Goal: Book appointment/travel/reservation

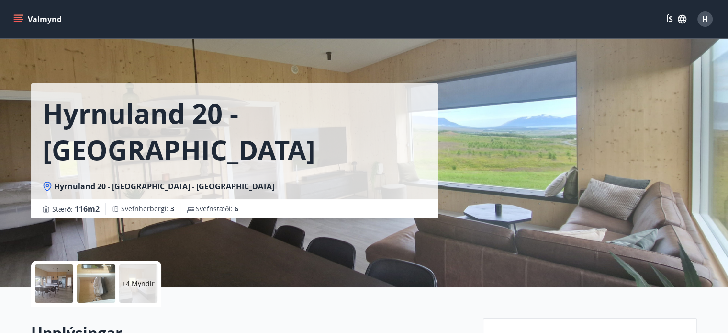
click at [43, 23] on button "Valmynd" at bounding box center [38, 19] width 54 height 17
click at [369, 59] on div "[GEOGRAPHIC_DATA] 20 - [GEOGRAPHIC_DATA] Hyrnuland 20 - [GEOGRAPHIC_DATA] - [GE…" at bounding box center [253, 109] width 444 height 218
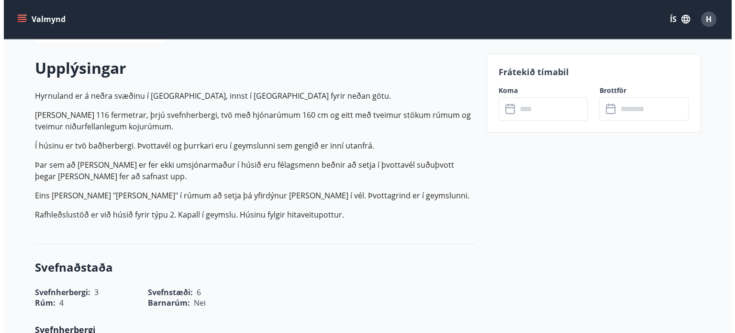
scroll to position [268, 0]
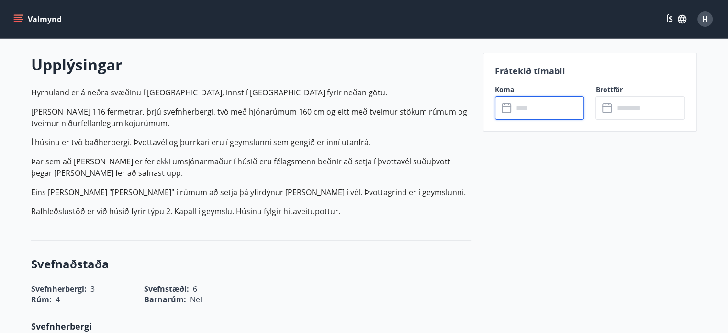
click at [527, 112] on input "text" at bounding box center [548, 107] width 71 height 23
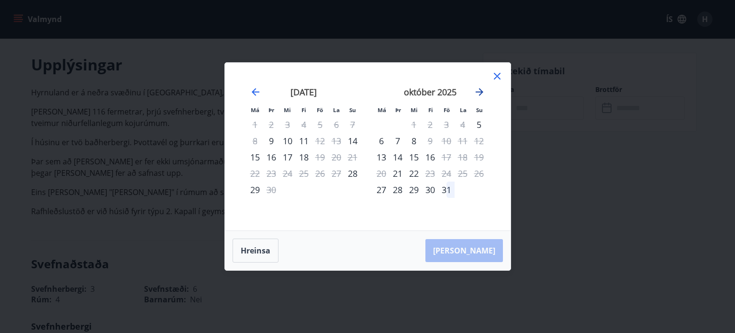
click at [475, 92] on icon "Move forward to switch to the next month." at bounding box center [479, 91] width 11 height 11
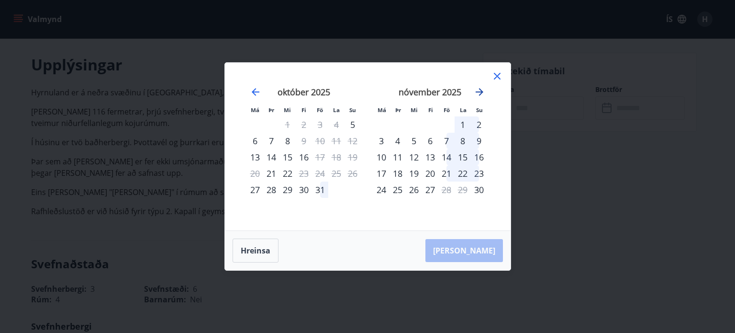
click at [475, 92] on icon "Move forward to switch to the next month." at bounding box center [479, 91] width 11 height 11
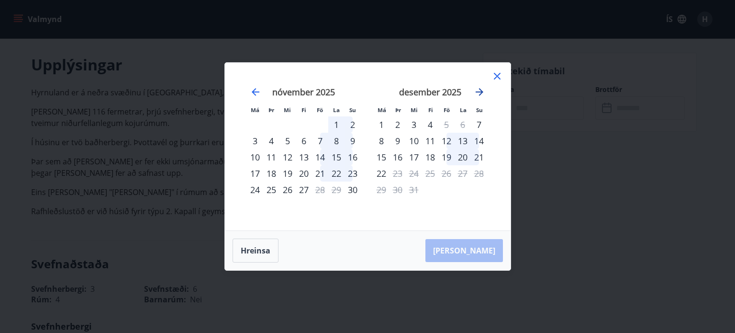
click at [475, 92] on icon "Move forward to switch to the next month." at bounding box center [479, 91] width 11 height 11
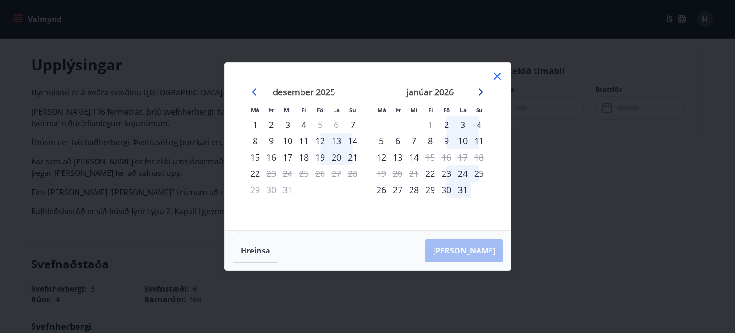
click at [480, 91] on icon "Move forward to switch to the next month." at bounding box center [479, 91] width 11 height 11
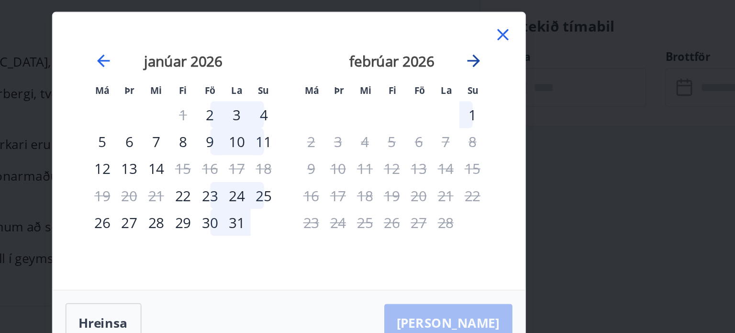
click at [478, 91] on icon "Move forward to switch to the next month." at bounding box center [479, 91] width 11 height 11
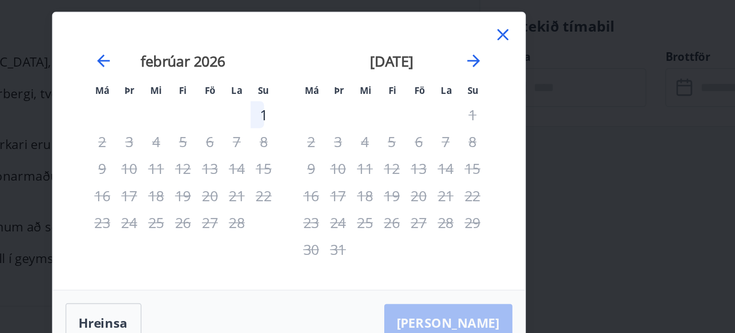
click at [499, 75] on icon at bounding box center [497, 76] width 7 height 7
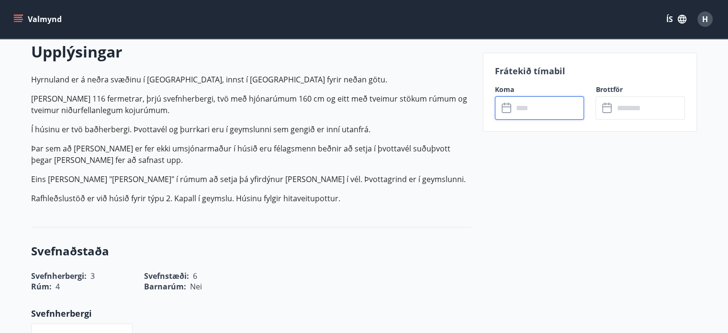
scroll to position [280, 0]
click at [15, 19] on icon "menu" at bounding box center [18, 19] width 10 height 10
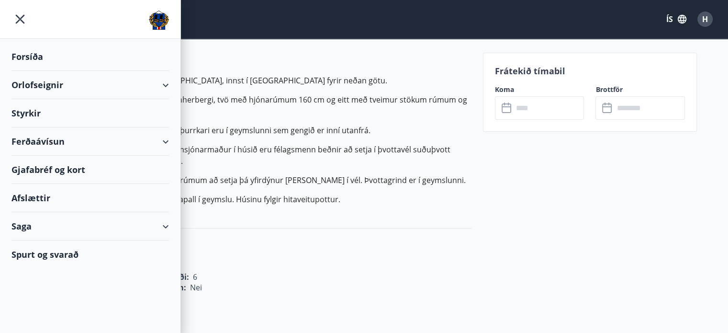
click at [46, 86] on div "Orlofseignir" at bounding box center [89, 85] width 157 height 28
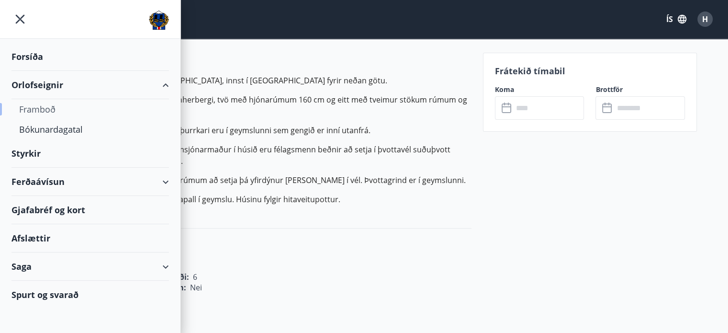
click at [38, 109] on div "Framboð" at bounding box center [90, 109] width 142 height 20
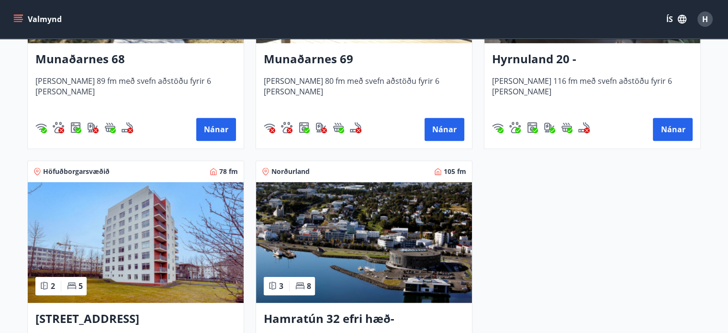
scroll to position [779, 0]
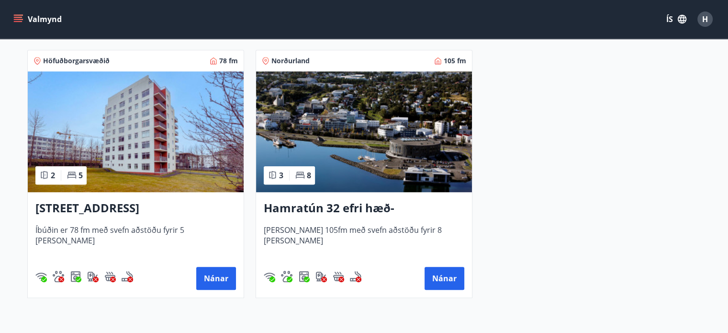
click at [372, 133] on img at bounding box center [364, 131] width 216 height 121
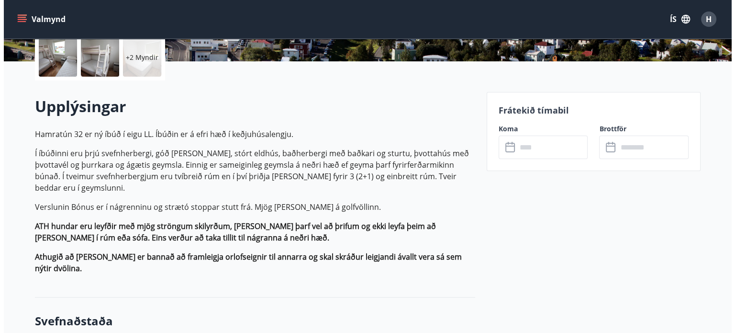
scroll to position [226, 0]
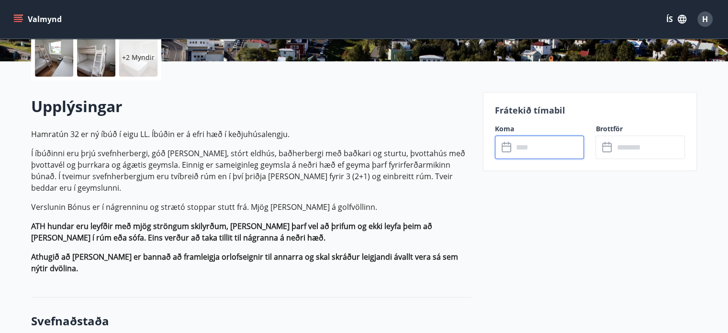
click at [540, 155] on input "text" at bounding box center [548, 146] width 71 height 23
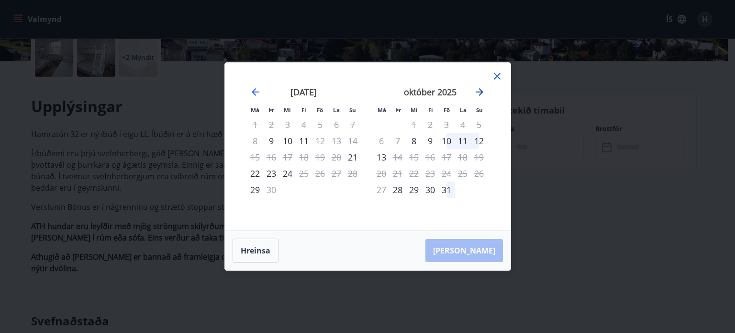
click at [475, 91] on icon "Move forward to switch to the next month." at bounding box center [479, 91] width 11 height 11
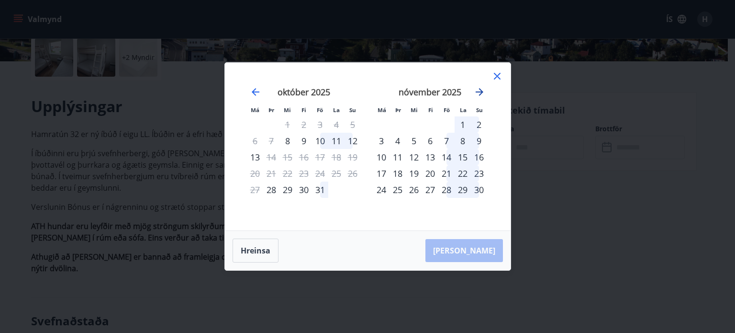
click at [476, 91] on icon "Move forward to switch to the next month." at bounding box center [479, 91] width 11 height 11
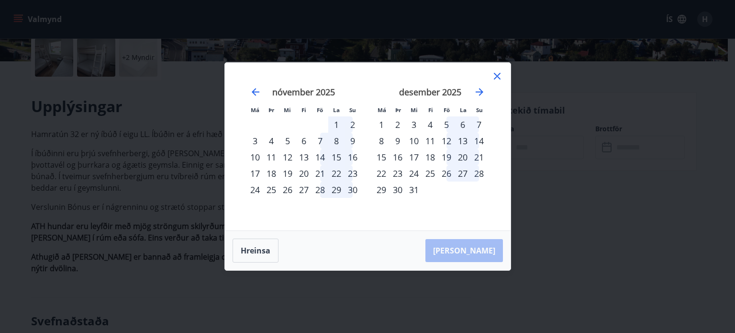
click at [494, 76] on icon at bounding box center [497, 75] width 11 height 11
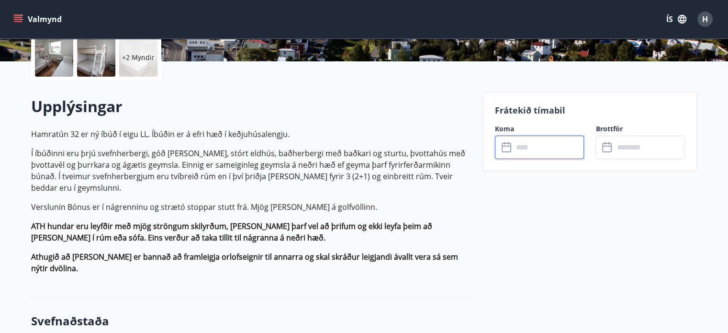
click at [533, 132] on label "Koma" at bounding box center [540, 129] width 90 height 10
click at [533, 148] on input "text" at bounding box center [548, 146] width 71 height 23
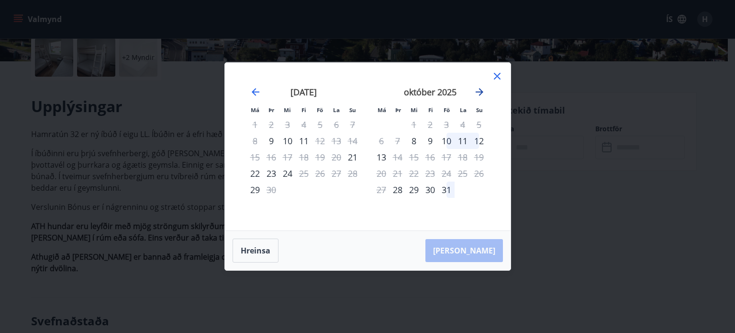
click at [476, 91] on icon "Move forward to switch to the next month." at bounding box center [480, 92] width 8 height 8
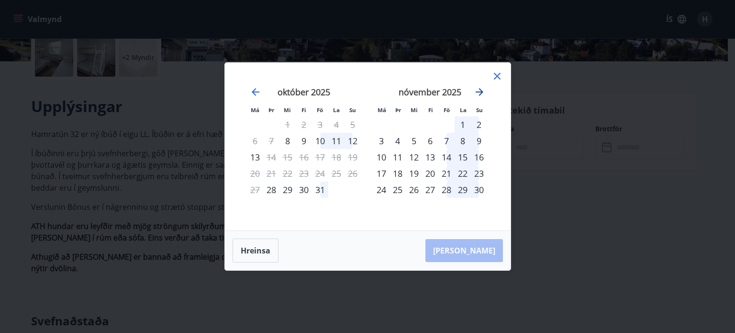
click at [476, 91] on icon "Move forward to switch to the next month." at bounding box center [480, 92] width 8 height 8
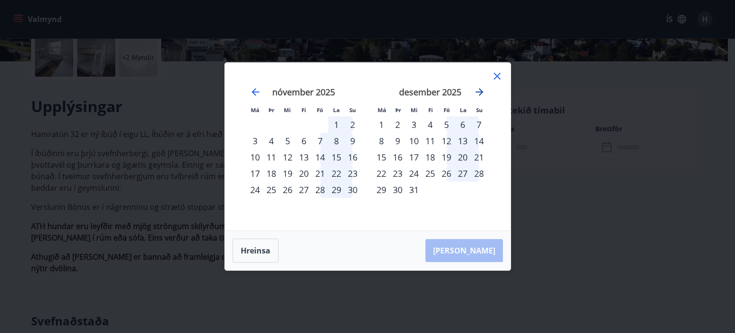
click at [476, 91] on icon "Move forward to switch to the next month." at bounding box center [480, 92] width 8 height 8
click at [209, 148] on div "Má Þr Mi Fi Fö La Su Má Þr Mi Fi Fö La Su [DATE] 1 2 3 4 5 6 7 8 9 10 11 12 13 …" at bounding box center [367, 166] width 735 height 333
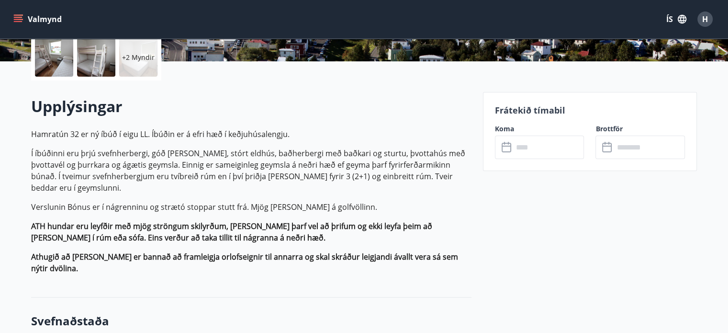
click at [38, 15] on button "Valmynd" at bounding box center [38, 19] width 54 height 17
click at [280, 201] on p "Verslunin Bónus er í nágrenninu og strætó stoppar stutt frá. Mjög [PERSON_NAME]…" at bounding box center [251, 206] width 440 height 11
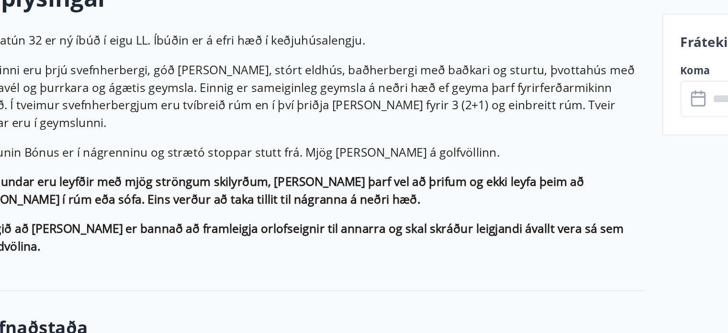
scroll to position [290, 0]
